Goal: Task Accomplishment & Management: Manage account settings

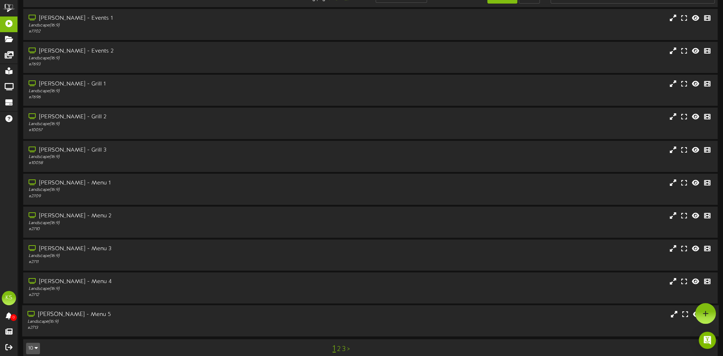
scroll to position [27, 0]
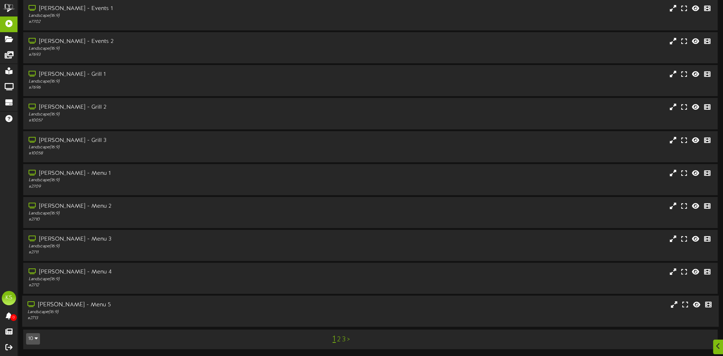
click at [63, 306] on div "[PERSON_NAME] - Menu 5" at bounding box center [168, 305] width 280 height 8
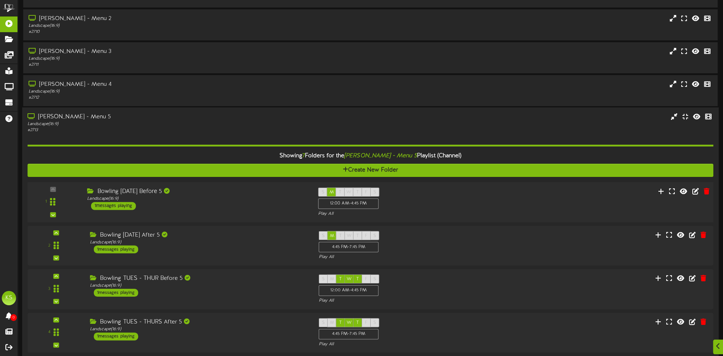
scroll to position [247, 0]
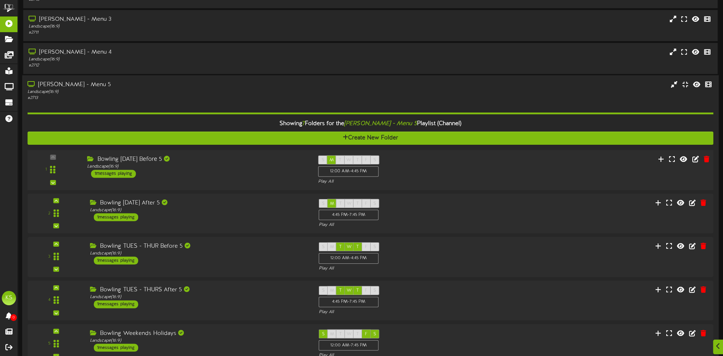
click at [185, 183] on div "1 ( 16:9" at bounding box center [370, 169] width 693 height 29
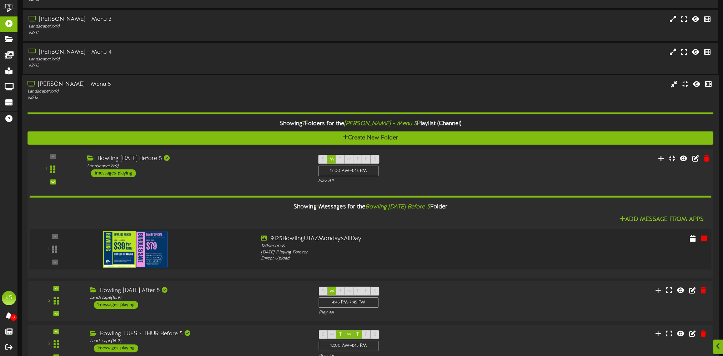
click at [130, 240] on img at bounding box center [135, 249] width 65 height 36
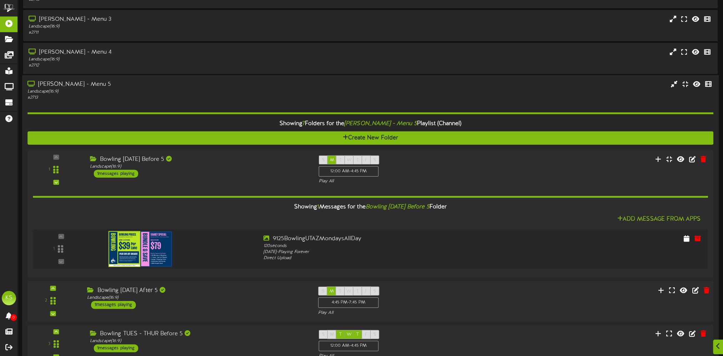
click at [194, 307] on div "Bowling [DATE] After 5 Landscape ( 16:9 ) 1 messages playing" at bounding box center [197, 297] width 231 height 23
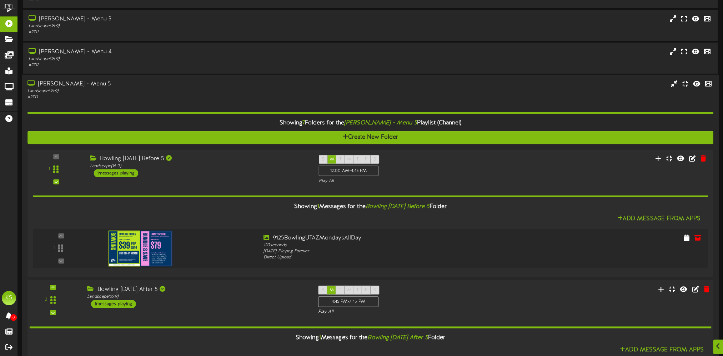
scroll to position [390, 0]
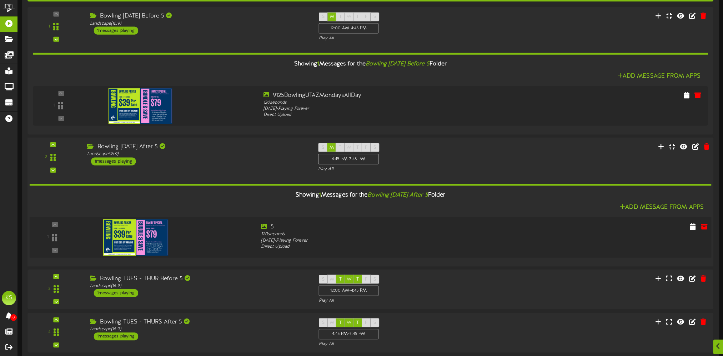
click at [214, 228] on div at bounding box center [170, 236] width 172 height 26
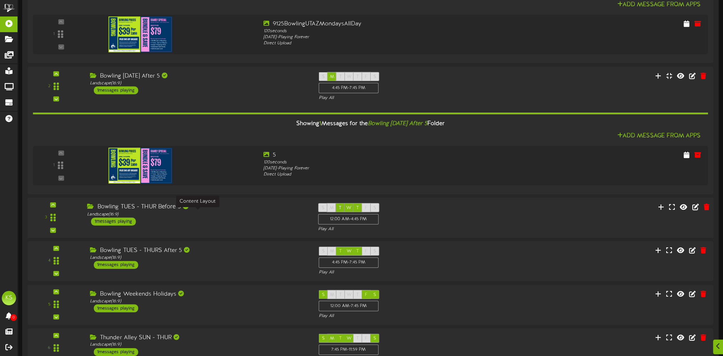
click at [211, 213] on div "Landscape ( 16:9 )" at bounding box center [197, 214] width 220 height 6
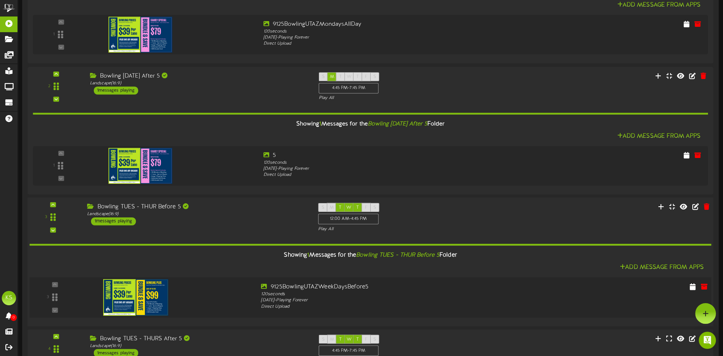
click at [147, 296] on img at bounding box center [135, 297] width 65 height 36
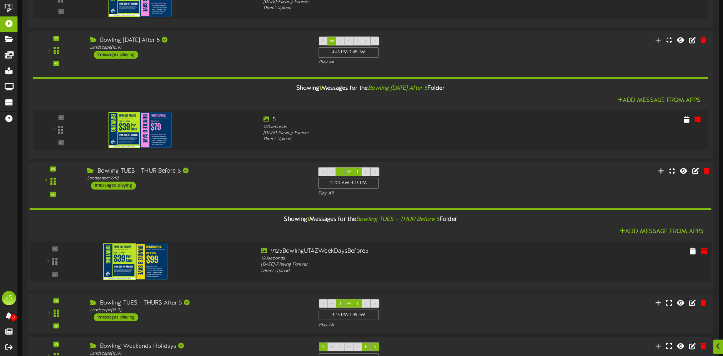
scroll to position [532, 0]
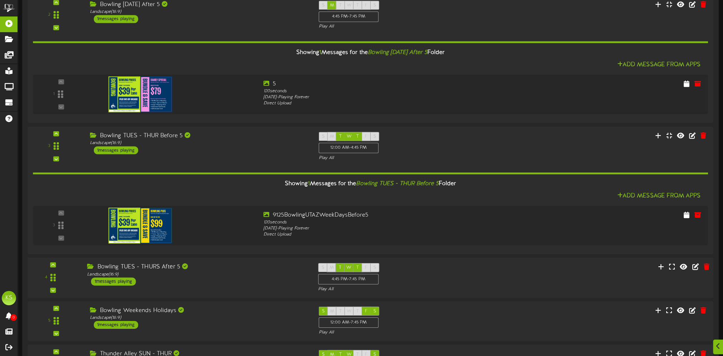
click at [209, 283] on div "Bowling TUES - THURS After 5 Landscape ( 16:9 ) 1 messages playing" at bounding box center [197, 274] width 231 height 23
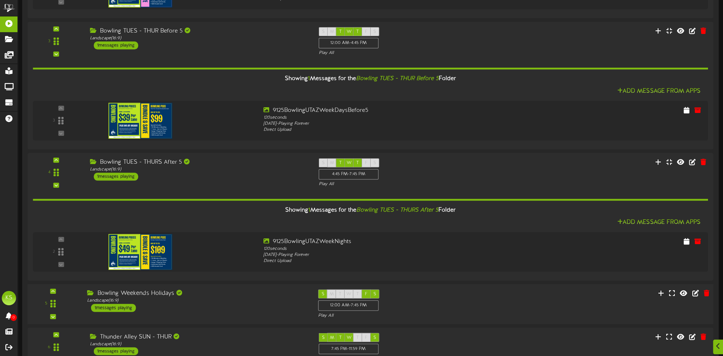
scroll to position [639, 0]
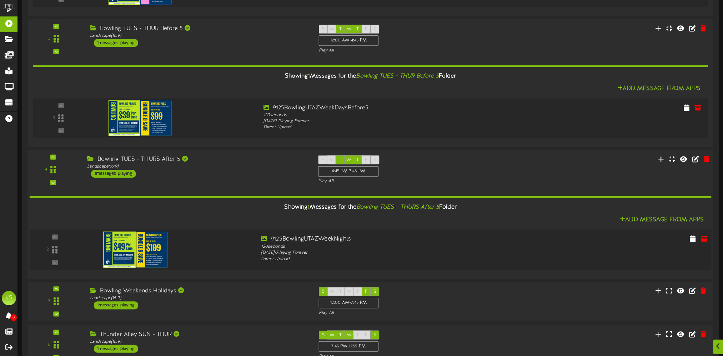
click at [141, 252] on img at bounding box center [135, 249] width 65 height 36
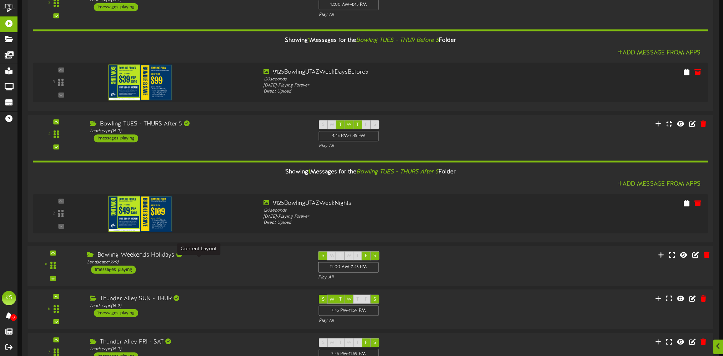
click at [204, 259] on div "Landscape ( 16:9 )" at bounding box center [197, 262] width 220 height 6
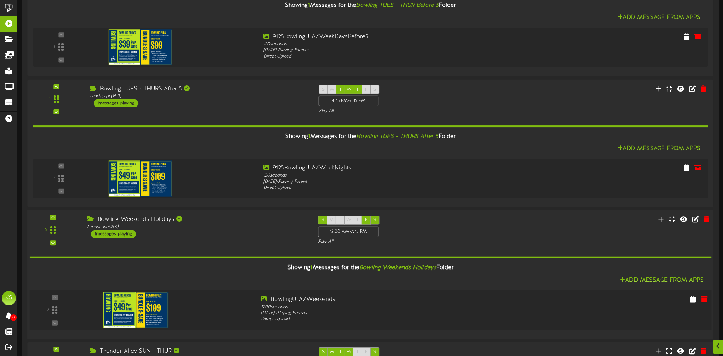
scroll to position [711, 0]
click at [131, 302] on img at bounding box center [135, 309] width 65 height 36
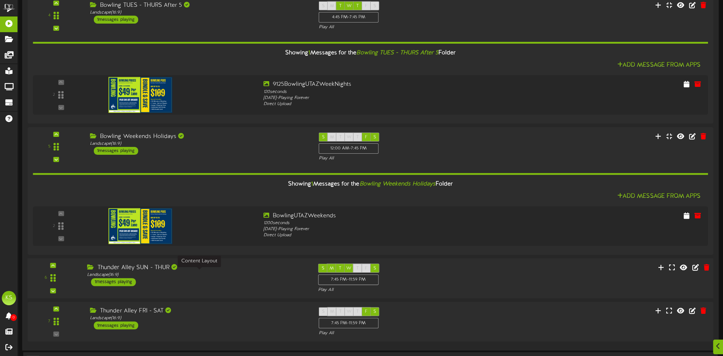
scroll to position [815, 0]
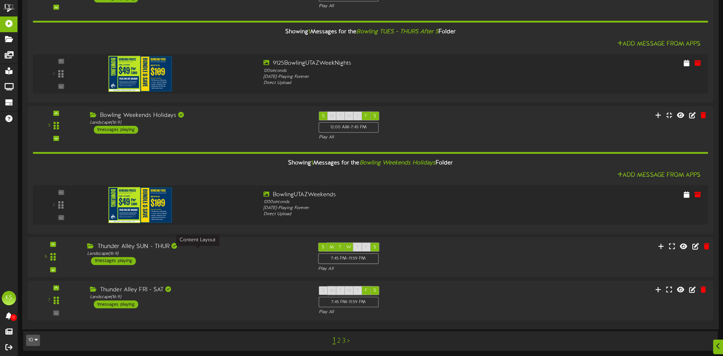
click at [212, 252] on div "Landscape ( 16:9 )" at bounding box center [197, 253] width 220 height 6
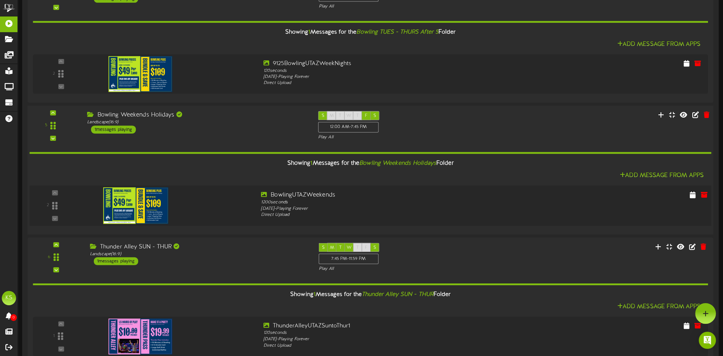
click at [203, 199] on div at bounding box center [170, 204] width 172 height 26
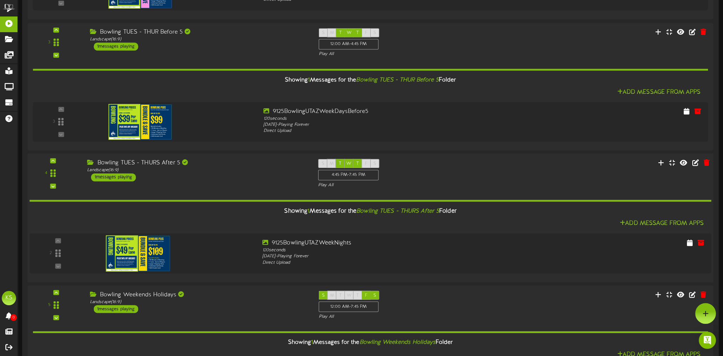
scroll to position [600, 0]
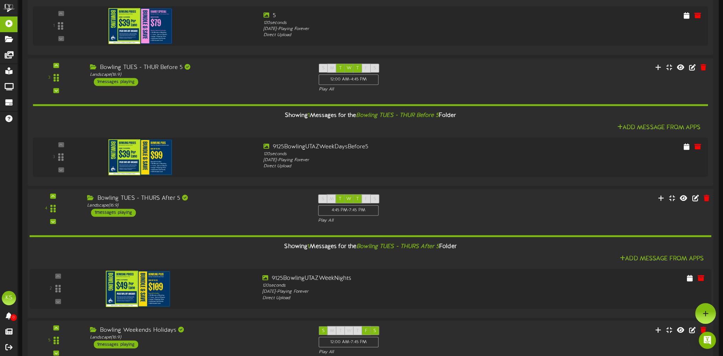
click at [223, 215] on div "Bowling TUES - THURS After 5 Landscape ( 16:9 ) 1 messages playing" at bounding box center [197, 205] width 231 height 23
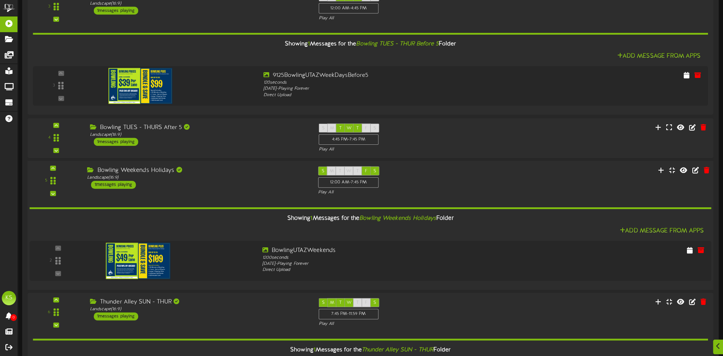
click at [231, 187] on div "Bowling Weekends Holidays Landscape ( 16:9 ) 1 messages playing" at bounding box center [197, 177] width 231 height 23
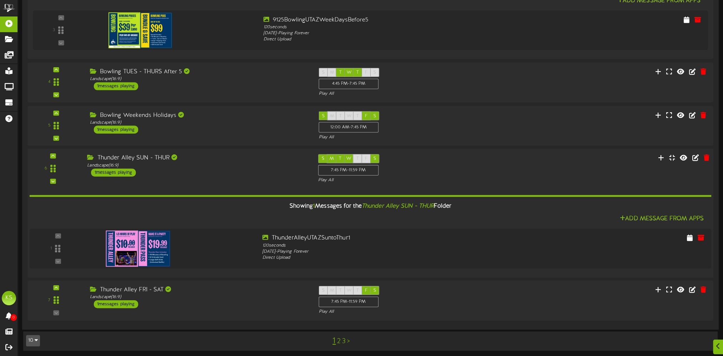
click at [208, 163] on div "Landscape ( 16:9 )" at bounding box center [197, 166] width 220 height 6
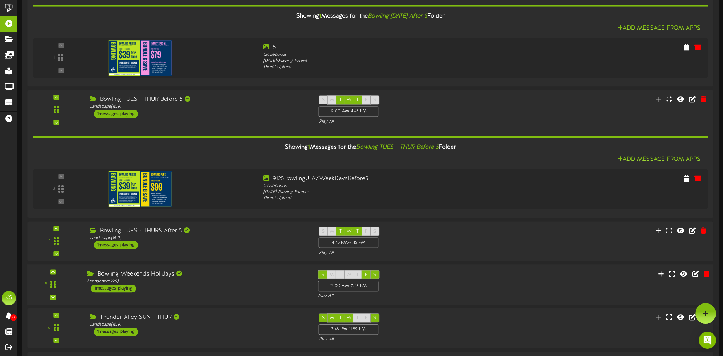
scroll to position [497, 0]
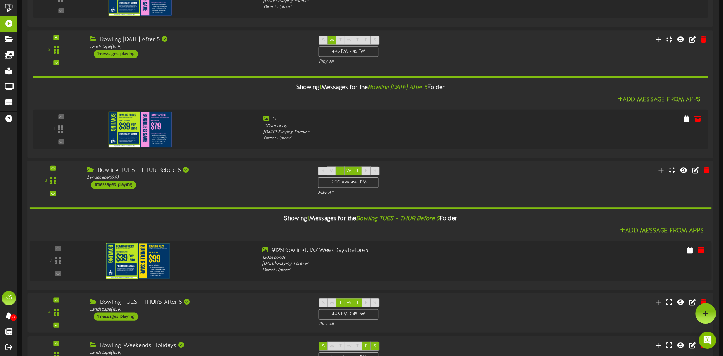
click at [217, 221] on div "Showing 1 Messages for the Bowling TUES - THUR Before 5 Folder" at bounding box center [370, 218] width 693 height 15
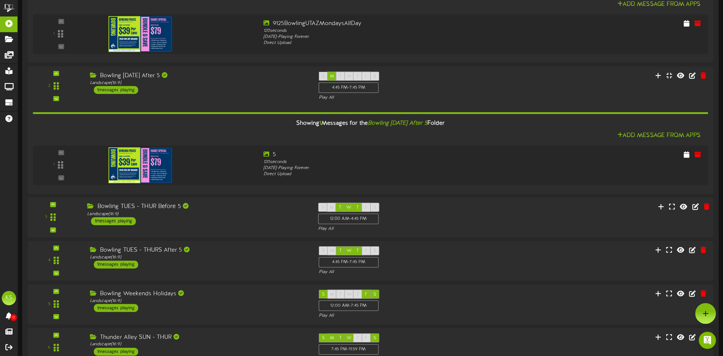
click at [186, 234] on div "3 (" at bounding box center [370, 217] width 693 height 40
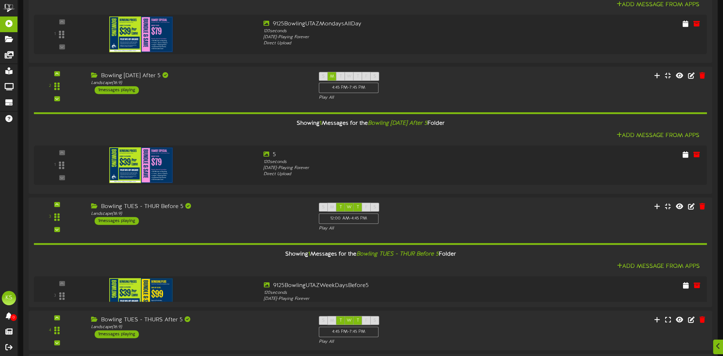
scroll to position [462, 0]
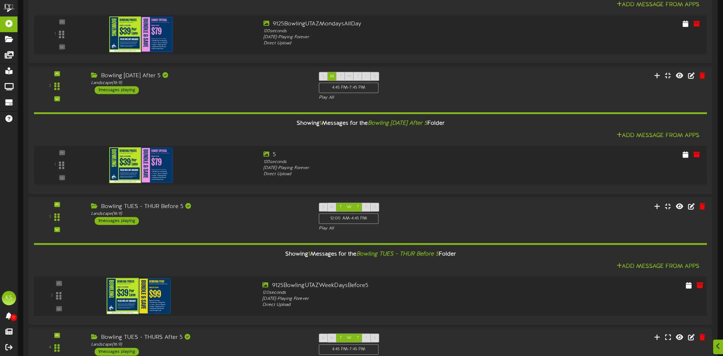
click at [138, 298] on img at bounding box center [139, 296] width 64 height 36
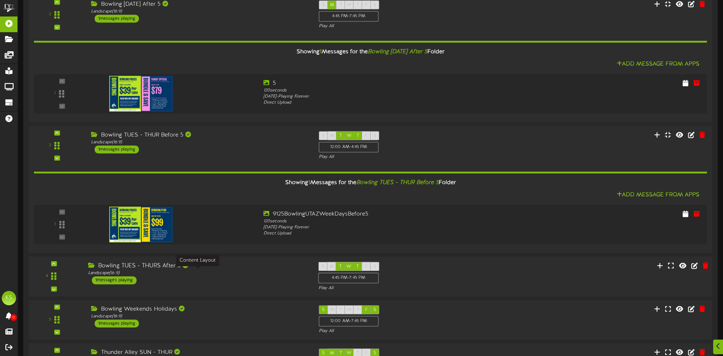
click at [253, 275] on div "Landscape ( 16:9 )" at bounding box center [197, 273] width 219 height 6
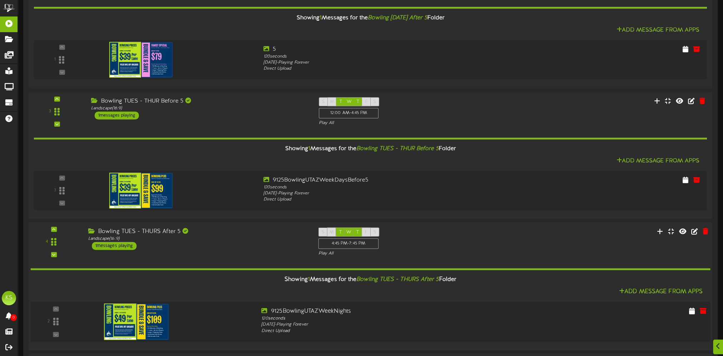
scroll to position [569, 0]
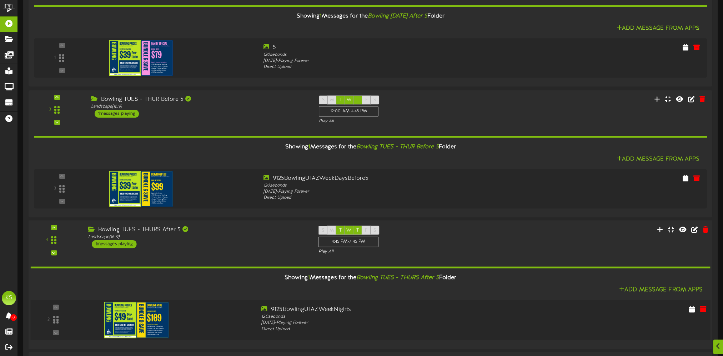
click at [147, 318] on img at bounding box center [136, 320] width 65 height 36
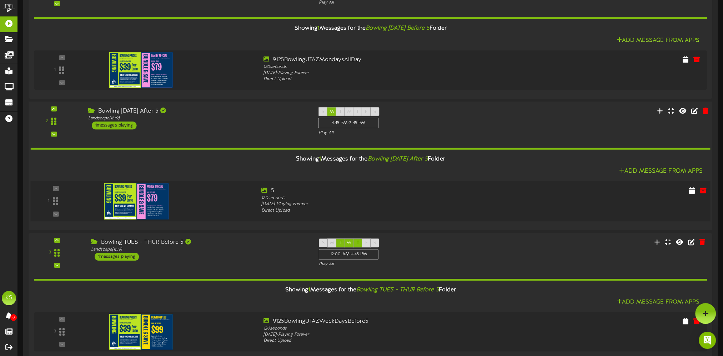
scroll to position [426, 0]
click at [196, 208] on div at bounding box center [170, 198] width 172 height 25
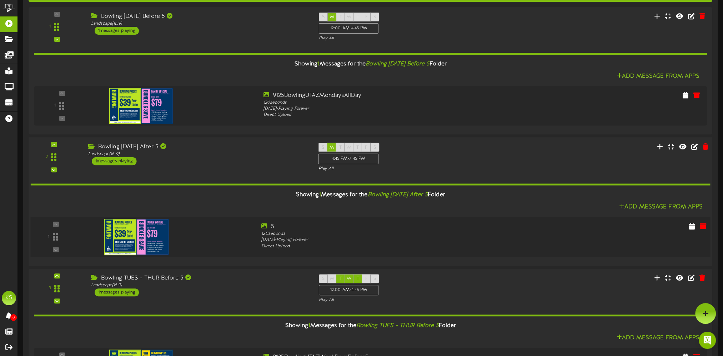
click at [256, 233] on div "5 120 seconds [DATE] - Playing Forever Direct Upload" at bounding box center [399, 235] width 286 height 27
click at [690, 224] on icon at bounding box center [692, 226] width 7 height 8
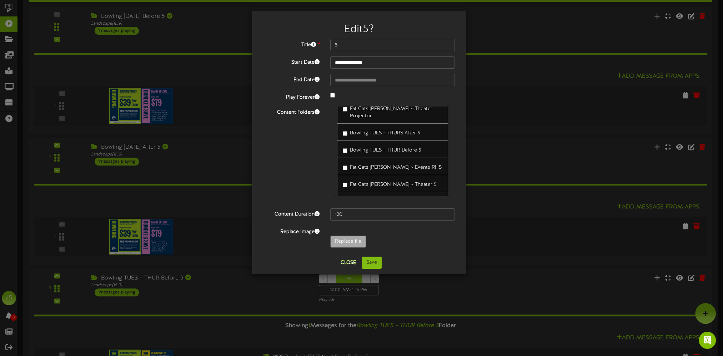
scroll to position [0, 0]
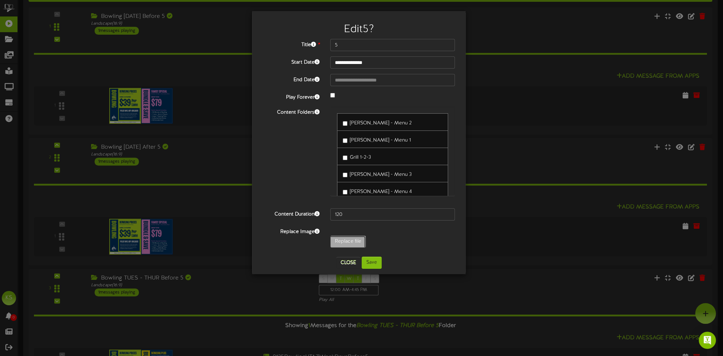
type input "**********"
type input "52"
click at [374, 262] on button "Save" at bounding box center [372, 263] width 20 height 12
